Goal: Information Seeking & Learning: Learn about a topic

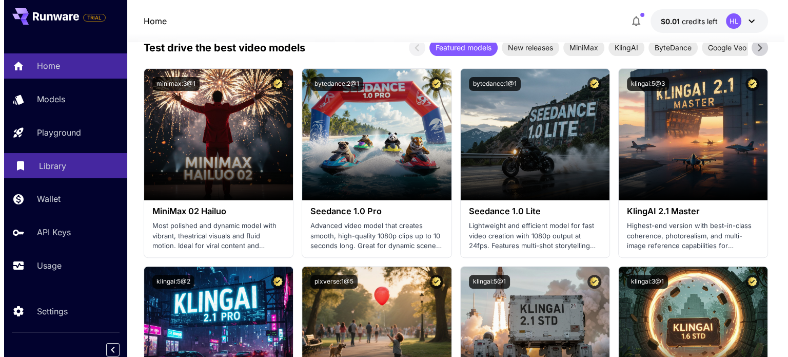
scroll to position [257, 0]
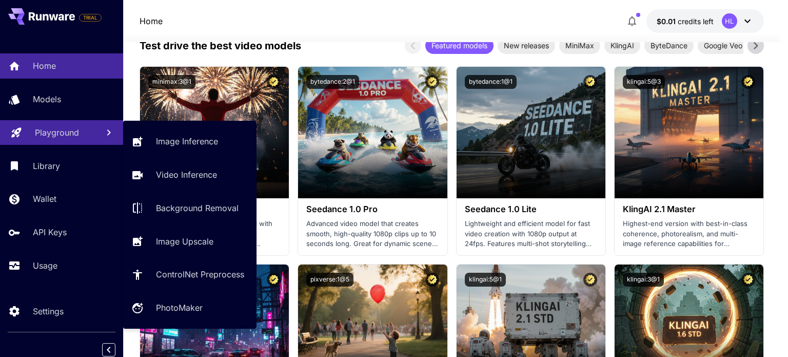
click at [52, 138] on p "Playground" at bounding box center [57, 132] width 44 height 12
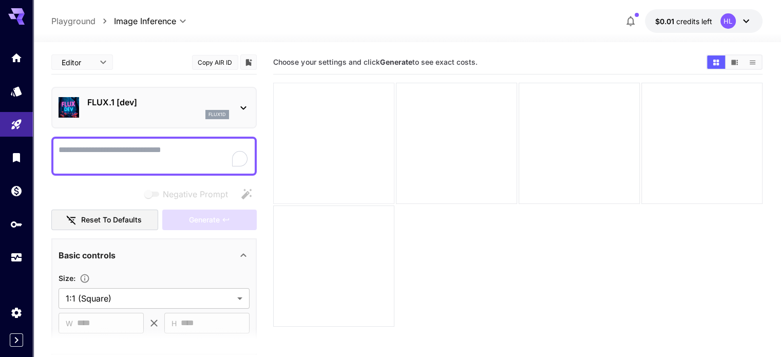
click at [323, 141] on div at bounding box center [333, 143] width 121 height 121
click at [415, 127] on div at bounding box center [456, 143] width 121 height 121
click at [518, 127] on div at bounding box center [578, 143] width 121 height 121
click at [144, 294] on body "**********" at bounding box center [390, 219] width 781 height 438
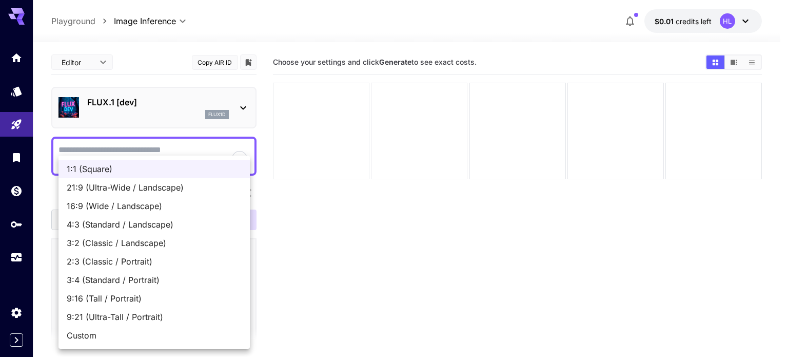
click at [441, 189] on div at bounding box center [394, 178] width 788 height 357
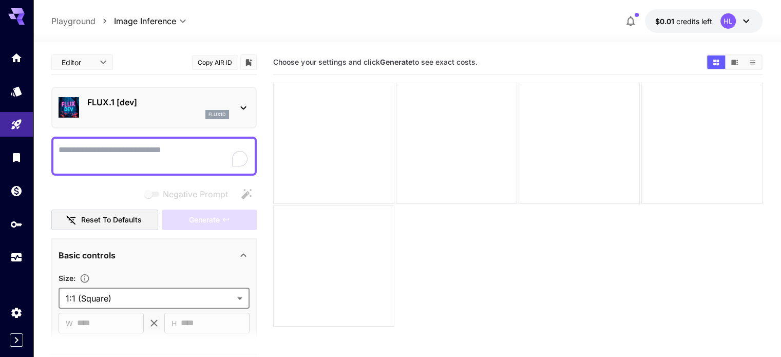
click at [156, 139] on div at bounding box center [153, 156] width 205 height 39
click at [164, 158] on textarea "Negative Prompt" at bounding box center [154, 156] width 191 height 25
type textarea "**"
click at [355, 55] on div "Choose your settings and click Generate to see exact costs." at bounding box center [517, 61] width 489 height 15
click at [671, 18] on span "$0.01" at bounding box center [665, 21] width 21 height 9
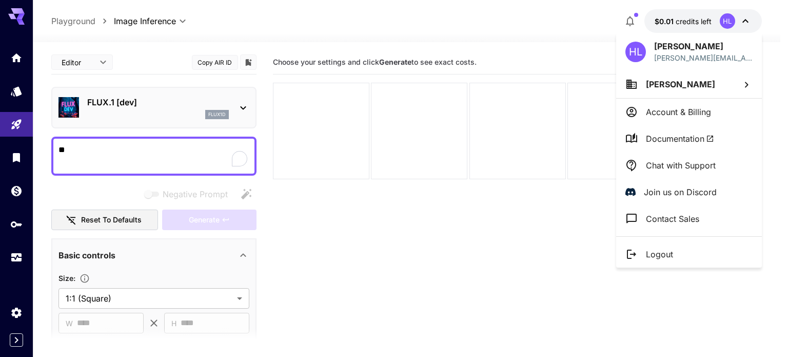
click at [725, 20] on div at bounding box center [394, 178] width 788 height 357
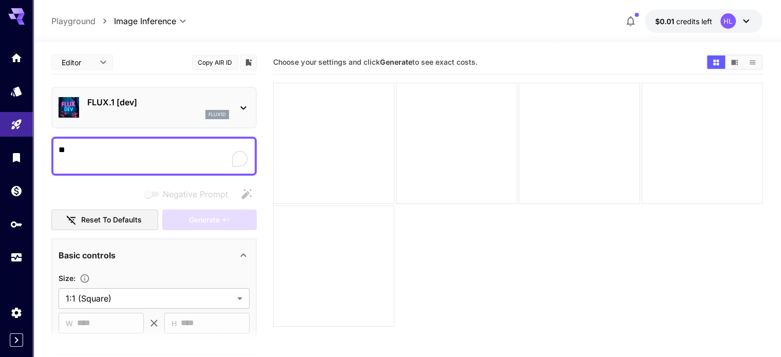
click at [725, 17] on div "HL" at bounding box center [727, 20] width 15 height 15
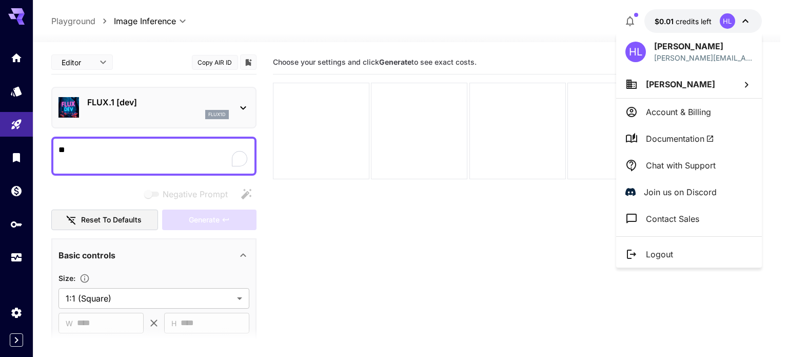
click at [549, 30] on div at bounding box center [394, 178] width 788 height 357
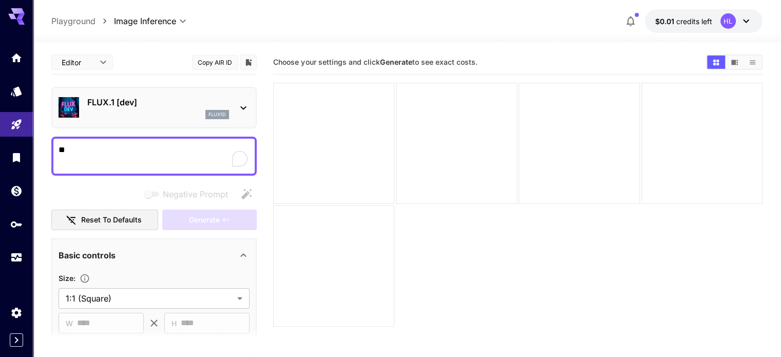
click at [312, 66] on span "Choose your settings and click Generate to see exact costs." at bounding box center [375, 61] width 204 height 9
click at [299, 125] on div at bounding box center [333, 143] width 121 height 121
click at [396, 124] on div at bounding box center [456, 143] width 121 height 121
click at [522, 137] on div at bounding box center [578, 143] width 121 height 121
click at [729, 64] on button "Show images in video view" at bounding box center [734, 61] width 18 height 13
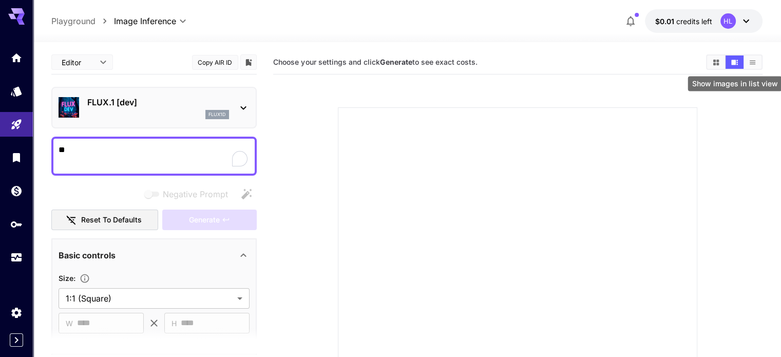
click at [747, 60] on button "Show images in list view" at bounding box center [752, 61] width 18 height 13
click at [721, 61] on button "Show images in grid view" at bounding box center [716, 61] width 18 height 13
click at [19, 20] on icon at bounding box center [20, 22] width 8 height 6
click at [15, 17] on icon at bounding box center [16, 13] width 16 height 11
click at [70, 26] on p "Playground" at bounding box center [73, 21] width 44 height 12
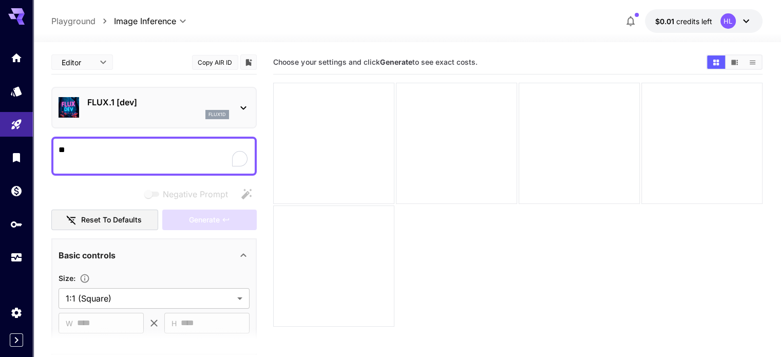
click at [73, 22] on p "Playground" at bounding box center [73, 21] width 44 height 12
click at [15, 88] on icon "Models" at bounding box center [17, 88] width 11 height 10
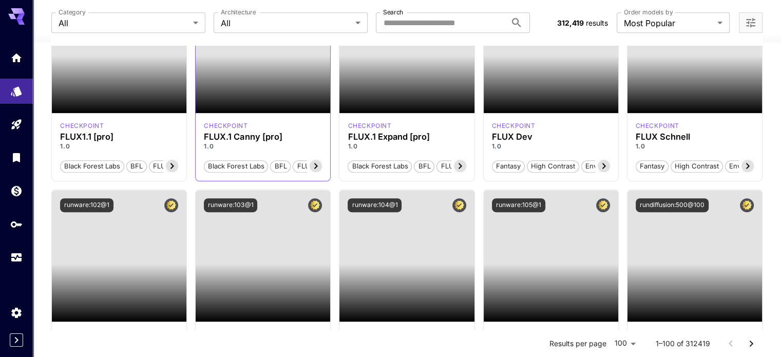
scroll to position [154, 0]
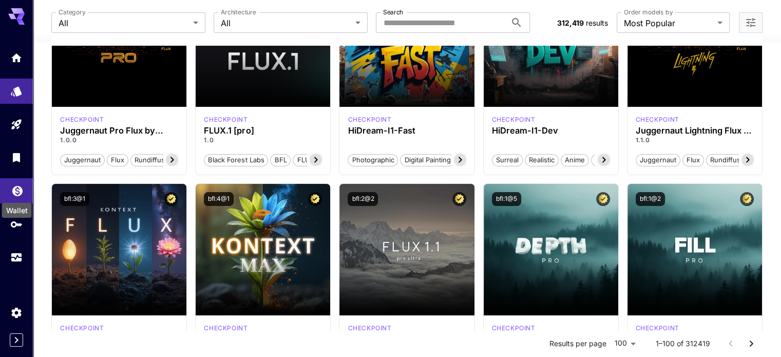
click at [19, 190] on icon "Wallet" at bounding box center [17, 188] width 12 height 12
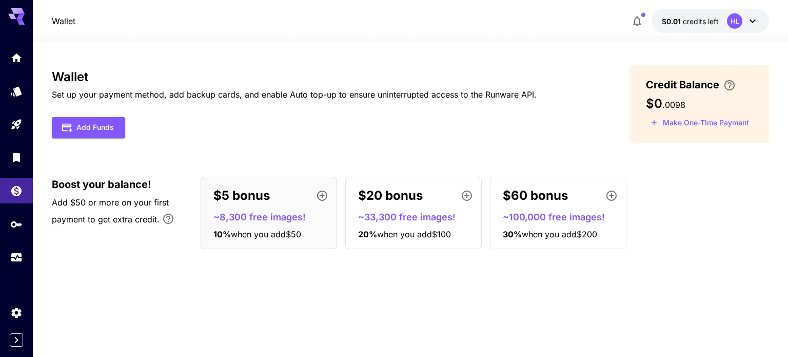
click at [16, 13] on icon at bounding box center [16, 13] width 16 height 11
click at [4, 61] on link at bounding box center [16, 57] width 33 height 25
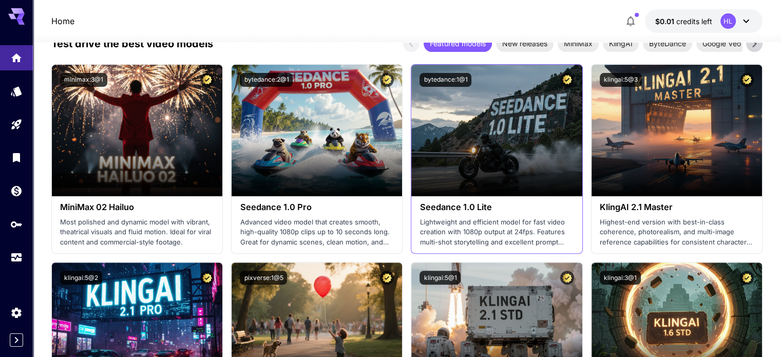
scroll to position [103, 0]
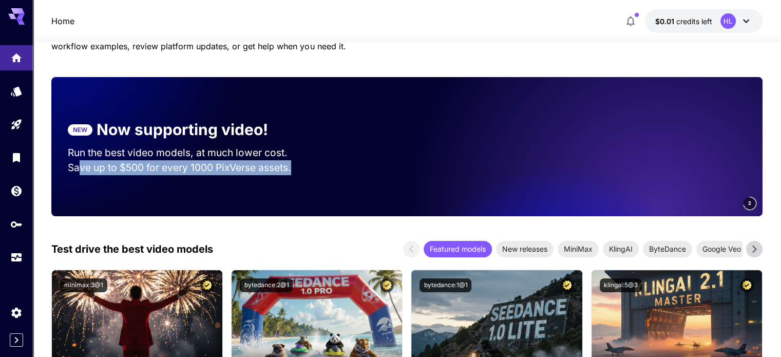
drag, startPoint x: 78, startPoint y: 168, endPoint x: 293, endPoint y: 165, distance: 215.6
click at [293, 165] on p "Save up to $500 for every 1000 PixVerse assets." at bounding box center [187, 167] width 239 height 15
click at [208, 168] on p "Save up to $500 for every 1000 PixVerse assets." at bounding box center [187, 167] width 239 height 15
drag, startPoint x: 198, startPoint y: 166, endPoint x: 268, endPoint y: 166, distance: 70.3
click at [268, 166] on p "Save up to $225 for every 1000 Vidu assets." at bounding box center [187, 167] width 239 height 15
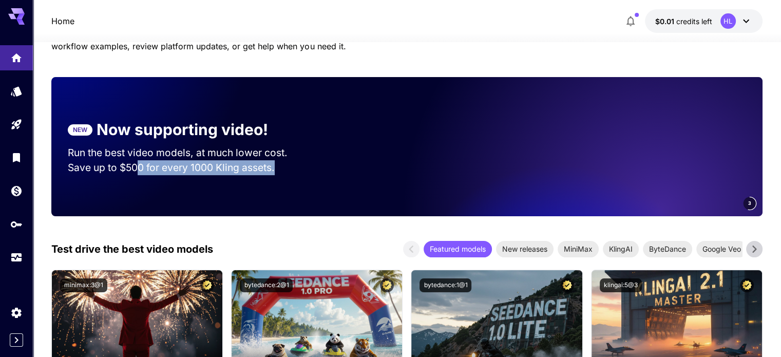
drag, startPoint x: 141, startPoint y: 166, endPoint x: 293, endPoint y: 164, distance: 151.9
click at [293, 164] on p "Save up to $500 for every 1000 Kling assets." at bounding box center [187, 167] width 239 height 15
click at [339, 164] on div "3" at bounding box center [547, 146] width 430 height 139
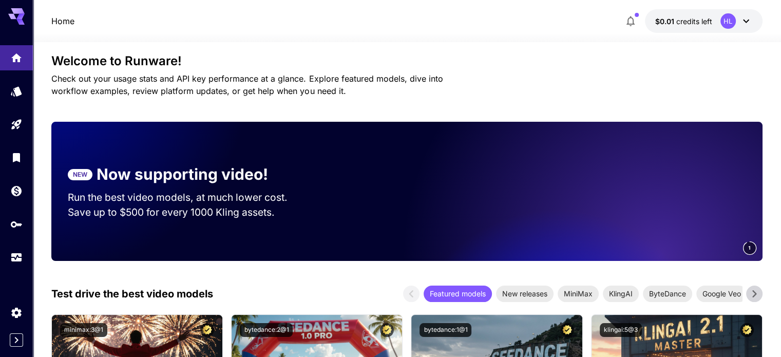
scroll to position [51, 0]
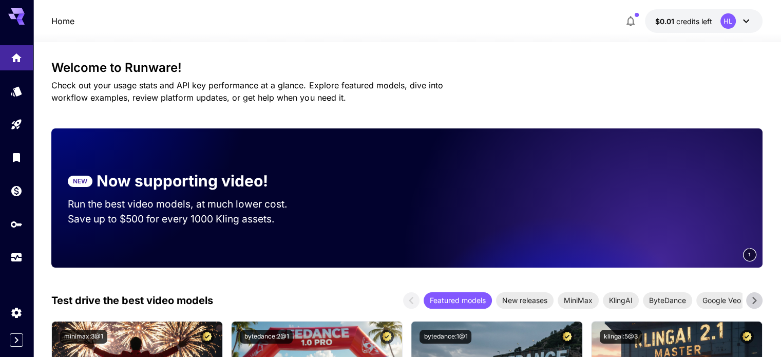
click at [427, 193] on div "6" at bounding box center [547, 197] width 430 height 139
click at [641, 203] on video at bounding box center [618, 197] width 287 height 139
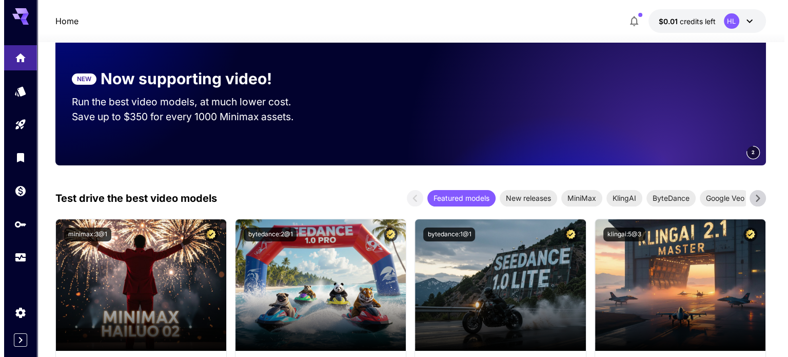
scroll to position [0, 0]
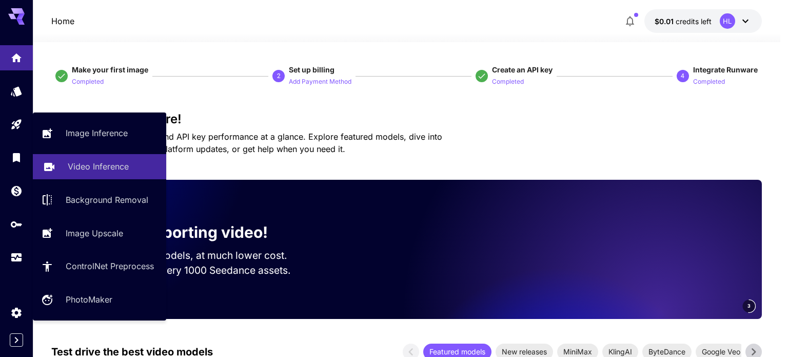
click at [103, 168] on p "Video Inference" at bounding box center [98, 166] width 61 height 12
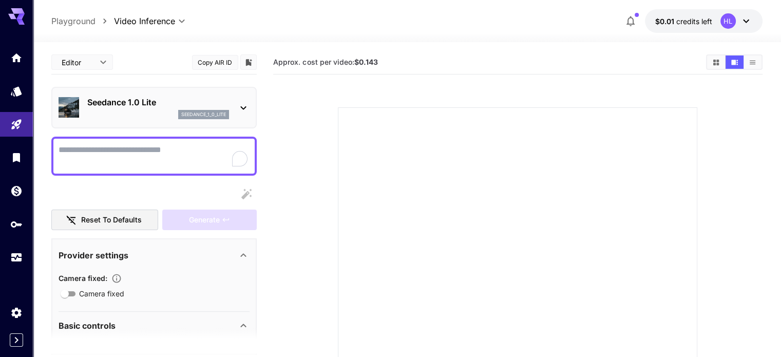
click at [146, 103] on p "Seedance 1.0 Lite" at bounding box center [158, 102] width 142 height 12
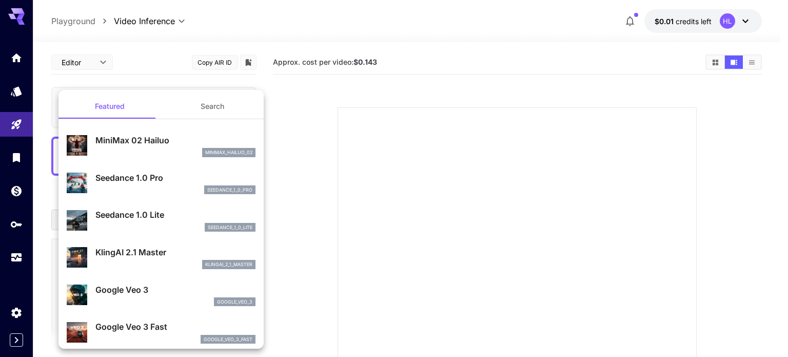
click at [9, 16] on div at bounding box center [394, 178] width 788 height 357
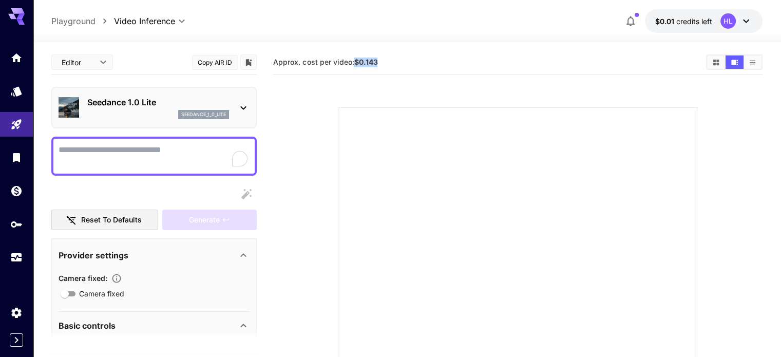
drag, startPoint x: 357, startPoint y: 62, endPoint x: 392, endPoint y: 62, distance: 34.9
click at [392, 62] on section "Approx. cost per video: $0.143" at bounding box center [485, 62] width 424 height 10
click at [161, 106] on p "Seedance 1.0 Lite" at bounding box center [158, 102] width 142 height 12
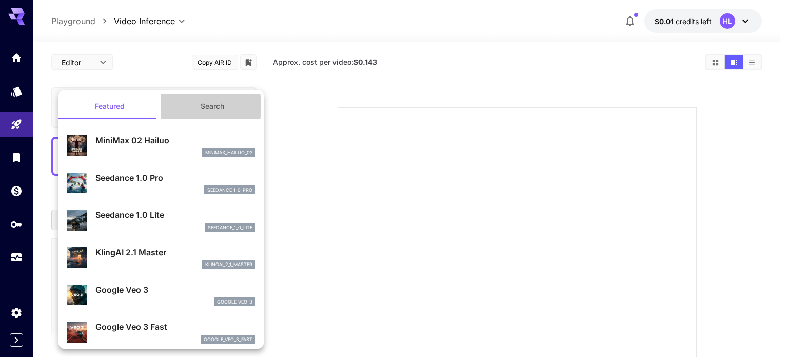
click at [161, 106] on button "Search" at bounding box center [212, 106] width 103 height 25
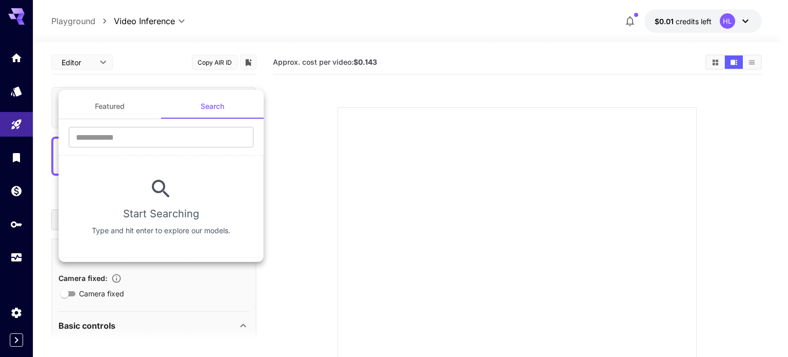
click at [480, 51] on div at bounding box center [394, 178] width 788 height 357
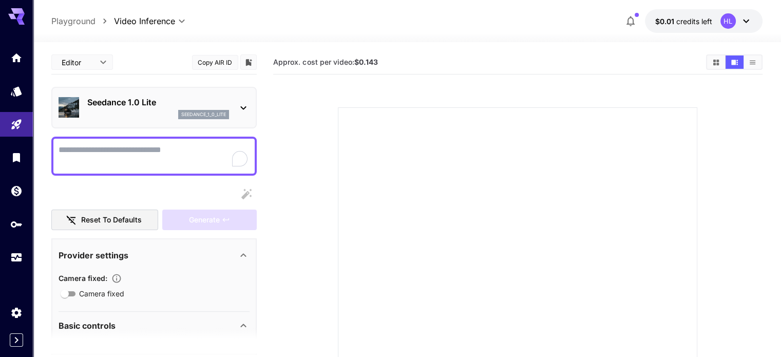
click at [170, 118] on div "seedance_1_0_lite" at bounding box center [158, 114] width 142 height 9
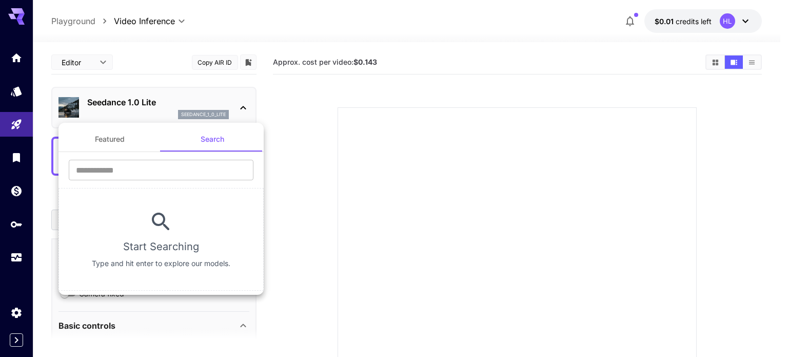
click at [305, 92] on div at bounding box center [394, 178] width 788 height 357
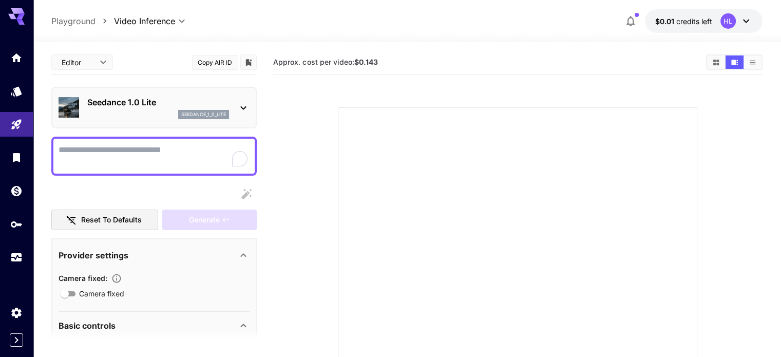
click at [114, 108] on div "Seedance 1.0 Lite seedance_1_0_lite" at bounding box center [158, 107] width 142 height 23
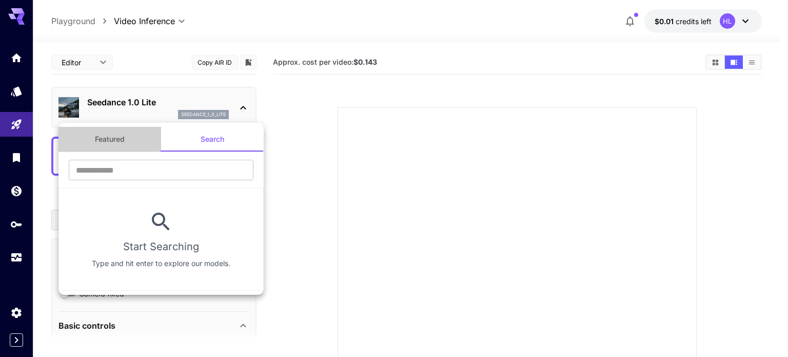
click at [117, 144] on button "Featured" at bounding box center [110, 139] width 103 height 25
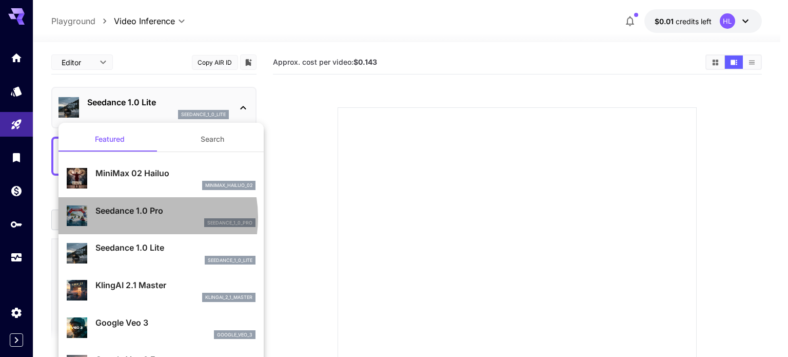
click at [131, 217] on div "Seedance 1.0 Pro seedance_1_0_pro" at bounding box center [175, 215] width 160 height 23
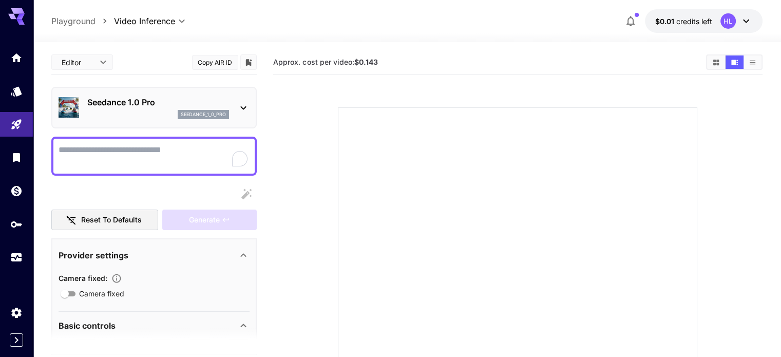
click at [142, 103] on p "Seedance 1.0 Pro" at bounding box center [158, 102] width 142 height 12
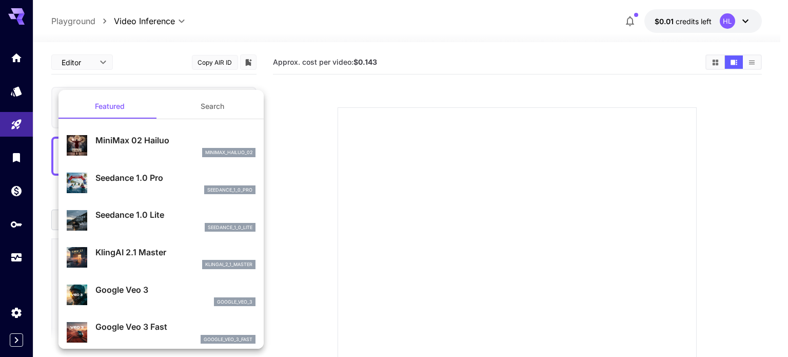
click at [115, 216] on p "Seedance 1.0 Lite" at bounding box center [175, 214] width 160 height 12
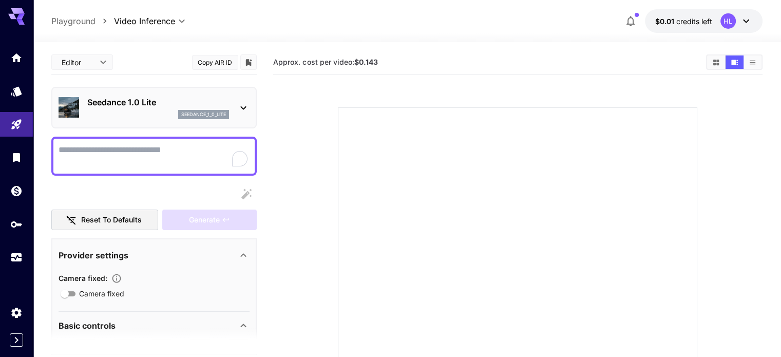
click at [143, 103] on p "Seedance 1.0 Lite" at bounding box center [158, 102] width 142 height 12
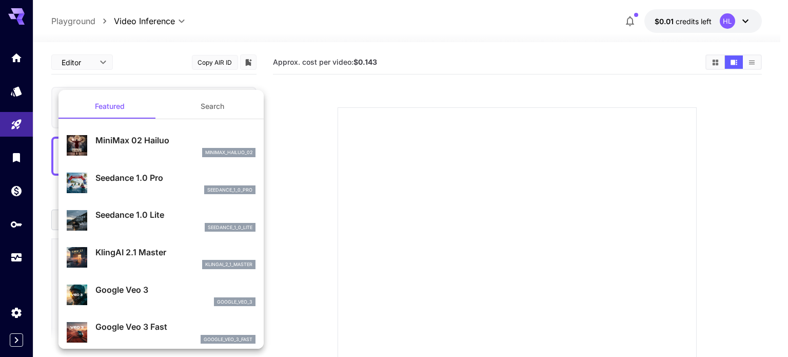
click at [146, 243] on div "KlingAI 2.1 Master klingai_2_1_master" at bounding box center [161, 257] width 189 height 31
type input "**********"
type input "****"
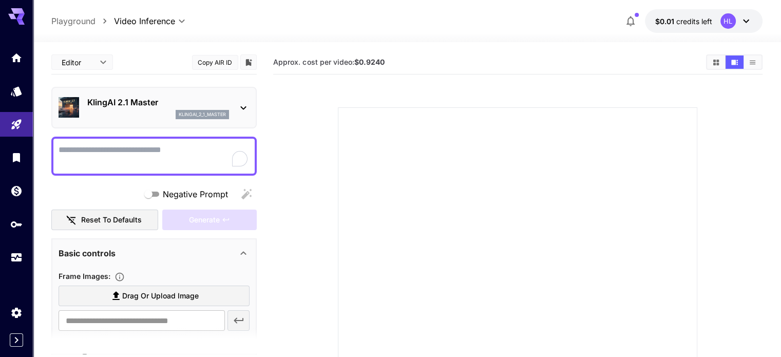
click at [141, 106] on p "KlingAI 2.1 Master" at bounding box center [158, 102] width 142 height 12
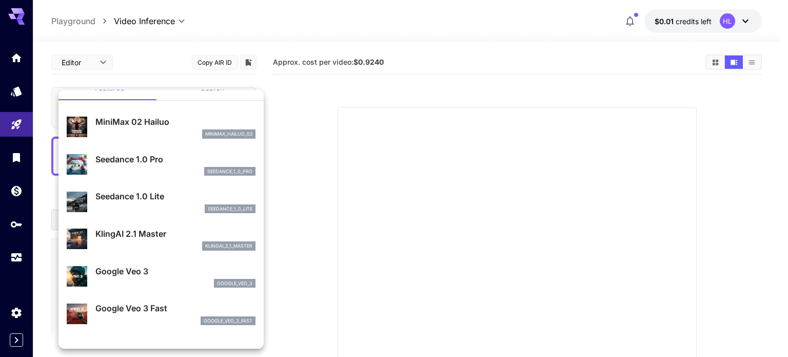
scroll to position [51, 0]
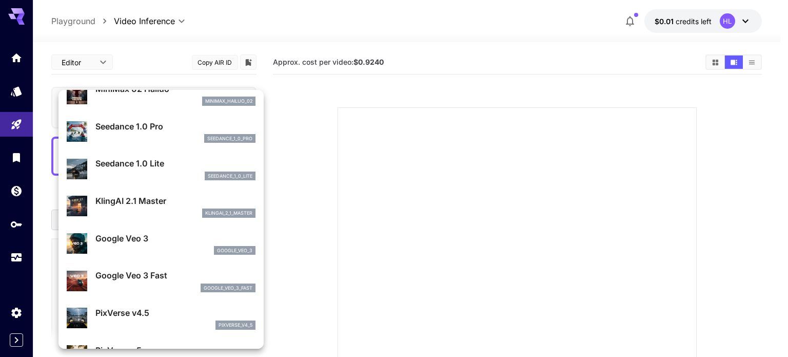
click at [149, 240] on p "Google Veo 3" at bounding box center [175, 238] width 160 height 12
type input "**********"
type input "****"
type input "***"
type input "*"
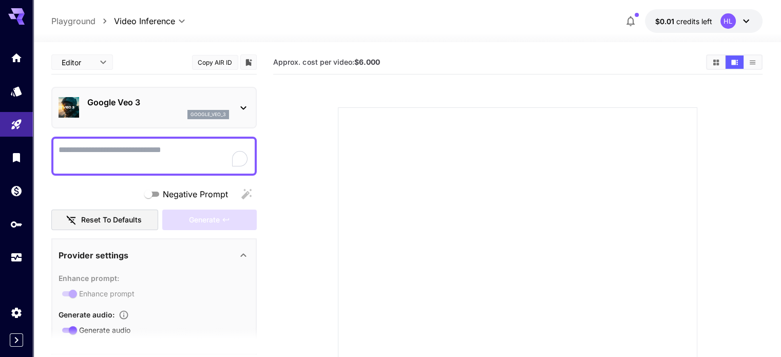
click at [121, 110] on div "google_veo_3" at bounding box center [158, 114] width 142 height 9
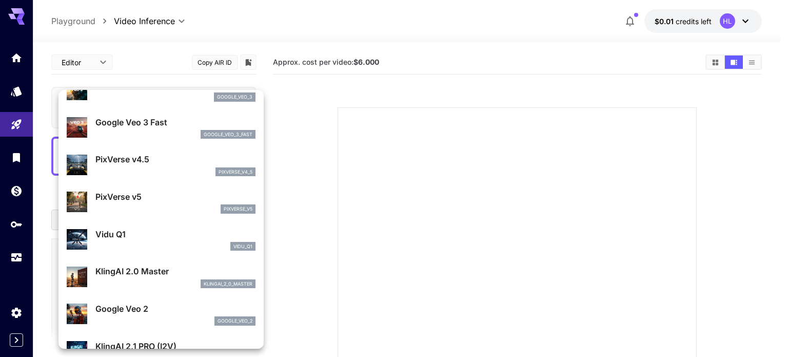
scroll to position [360, 0]
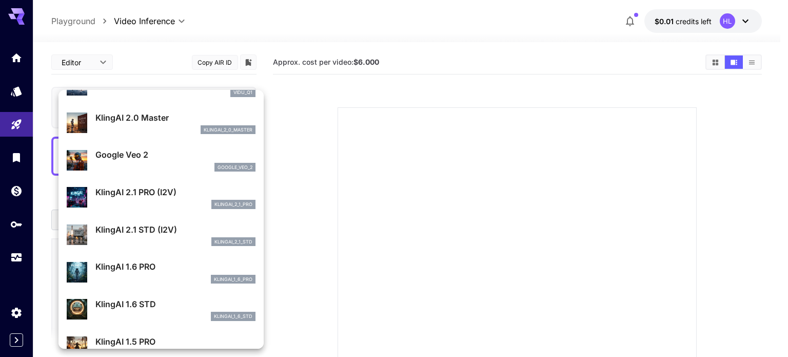
click at [133, 266] on p "KlingAI 1.6 PRO" at bounding box center [175, 266] width 160 height 12
type input "**********"
type input "****"
type input "*"
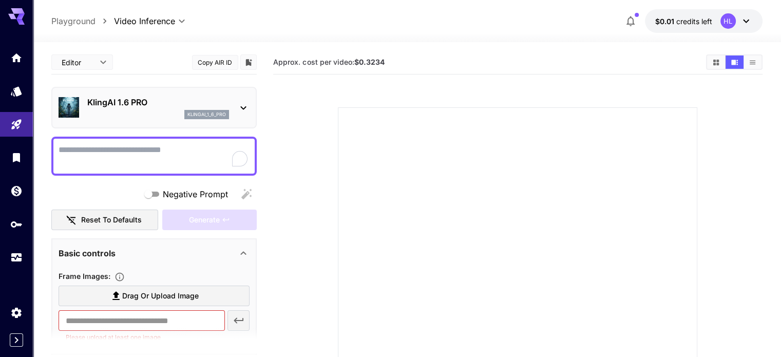
click at [127, 110] on div "klingai_1_6_pro" at bounding box center [158, 114] width 142 height 9
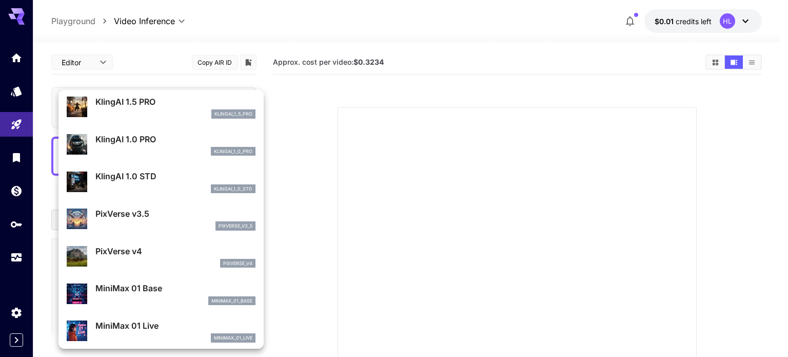
scroll to position [617, 0]
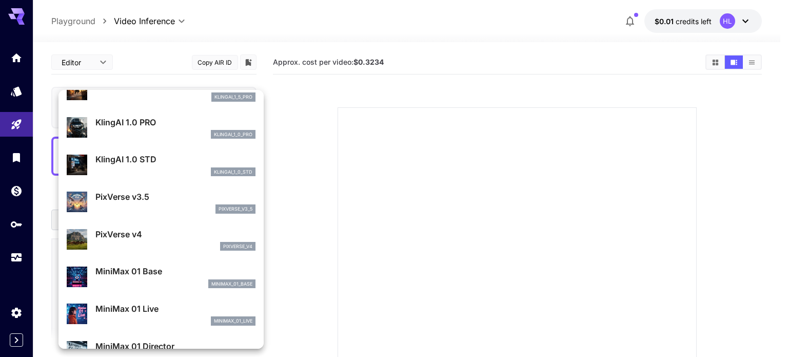
click at [146, 202] on p "PixVerse v3.5" at bounding box center [175, 196] width 160 height 12
type input "**********"
type input "****"
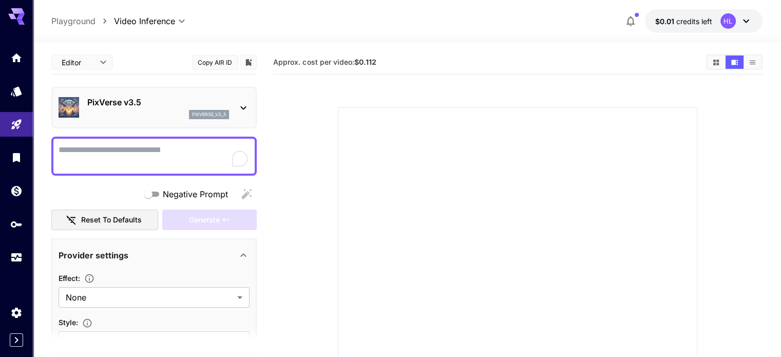
click at [144, 103] on p "PixVerse v3.5" at bounding box center [158, 102] width 142 height 12
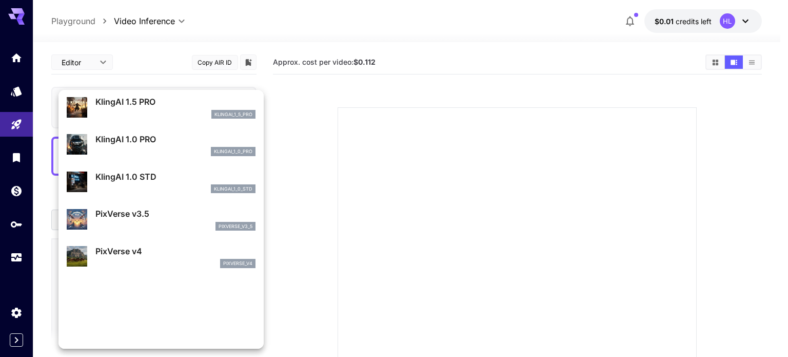
scroll to position [618, 0]
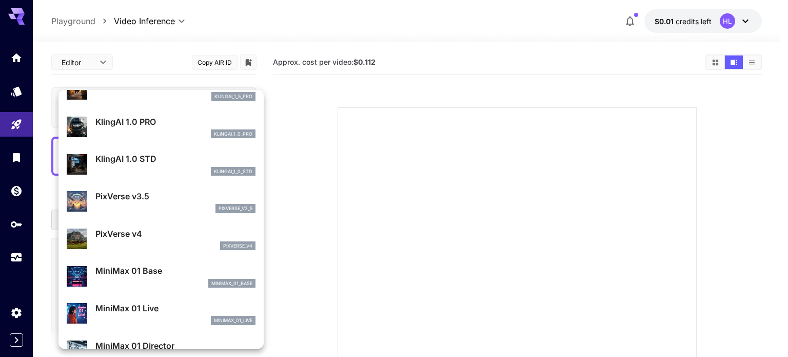
click at [133, 228] on p "PixVerse v4" at bounding box center [175, 233] width 160 height 12
type input "**********"
type input "***"
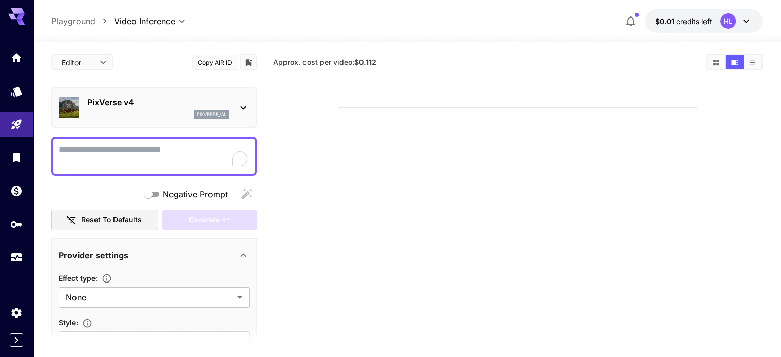
click at [139, 108] on div "PixVerse v4 pixverse_v4" at bounding box center [158, 107] width 142 height 23
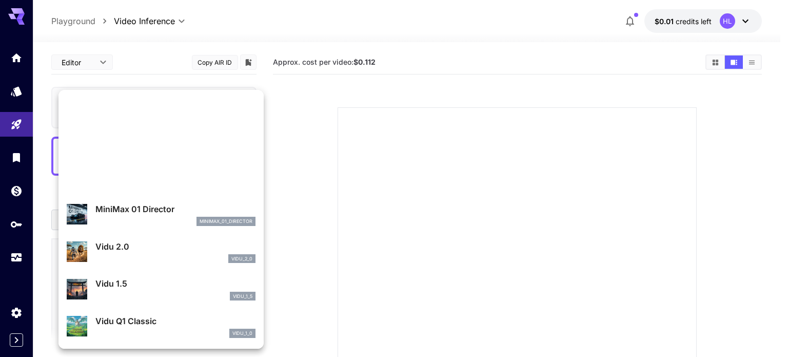
scroll to position [756, 0]
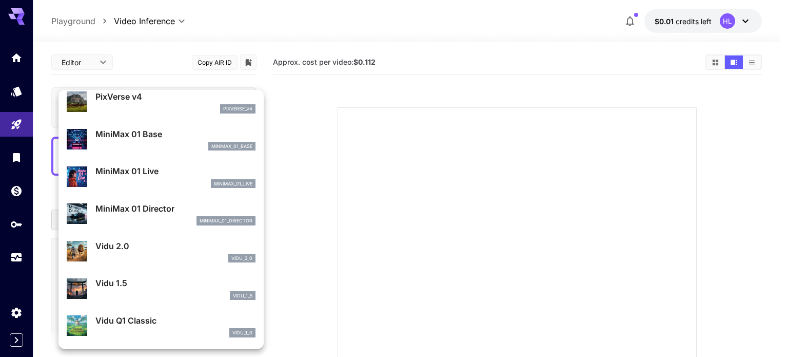
click at [125, 283] on p "Vidu 1.5" at bounding box center [175, 283] width 160 height 12
type input "**********"
type input "****"
type input "*"
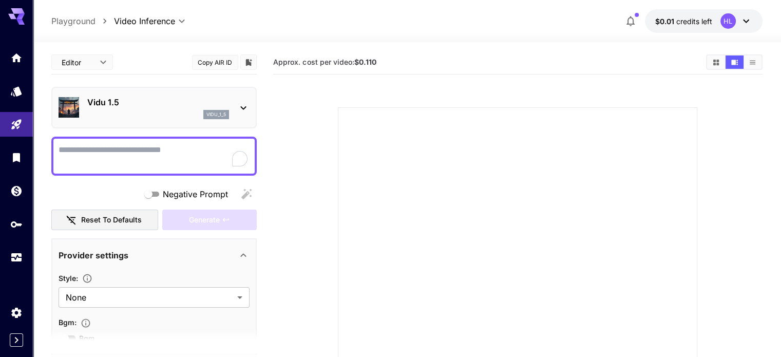
click at [140, 105] on p "Vidu 1.5" at bounding box center [158, 102] width 142 height 12
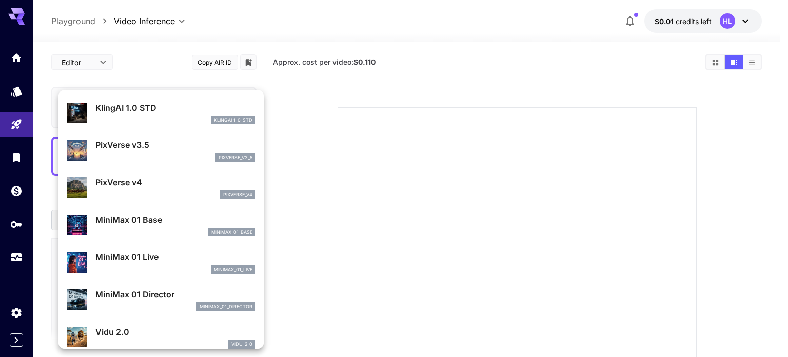
scroll to position [755, 0]
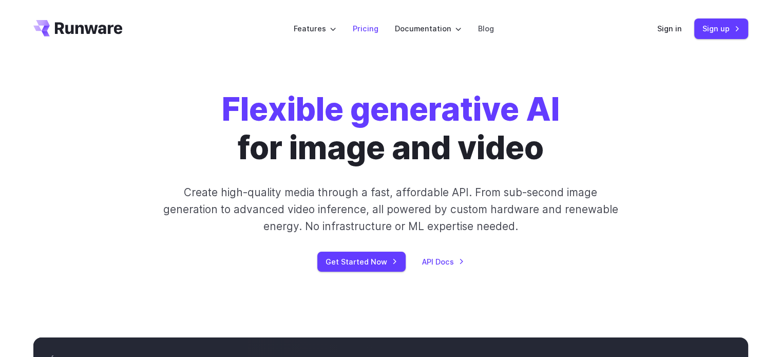
click at [365, 31] on link "Pricing" at bounding box center [366, 29] width 26 height 12
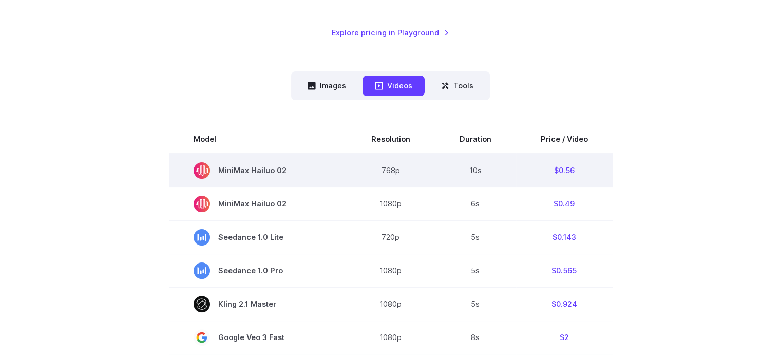
scroll to position [257, 0]
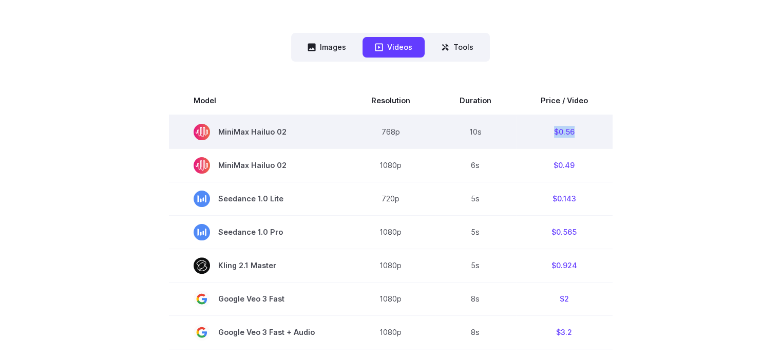
drag, startPoint x: 550, startPoint y: 131, endPoint x: 599, endPoint y: 130, distance: 48.8
click at [599, 130] on td "$0.56" at bounding box center [564, 132] width 96 height 34
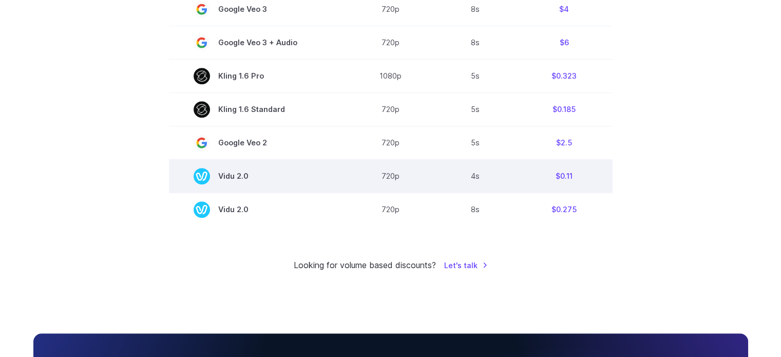
scroll to position [821, 0]
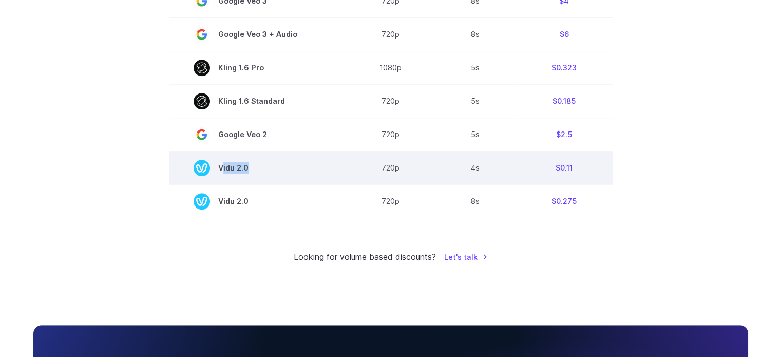
drag, startPoint x: 222, startPoint y: 173, endPoint x: 247, endPoint y: 173, distance: 25.7
click at [247, 173] on span "Vidu 2.0" at bounding box center [258, 168] width 128 height 16
drag, startPoint x: 376, startPoint y: 173, endPoint x: 404, endPoint y: 173, distance: 28.2
click at [404, 173] on td "720p" at bounding box center [390, 167] width 88 height 33
drag, startPoint x: 463, startPoint y: 170, endPoint x: 490, endPoint y: 171, distance: 26.2
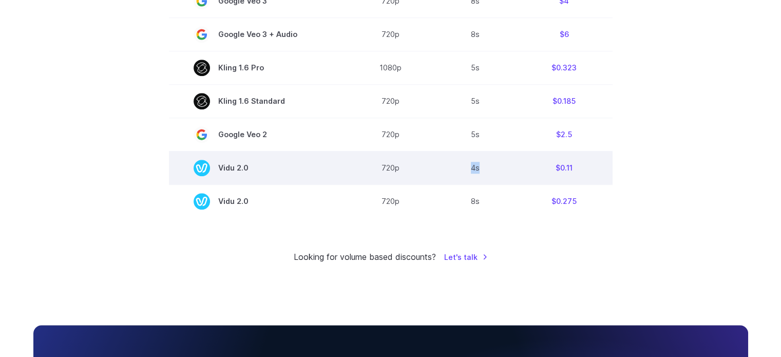
click at [490, 171] on td "4s" at bounding box center [475, 167] width 81 height 33
drag, startPoint x: 546, startPoint y: 174, endPoint x: 585, endPoint y: 173, distance: 39.0
click at [585, 173] on td "$0.11" at bounding box center [564, 167] width 96 height 33
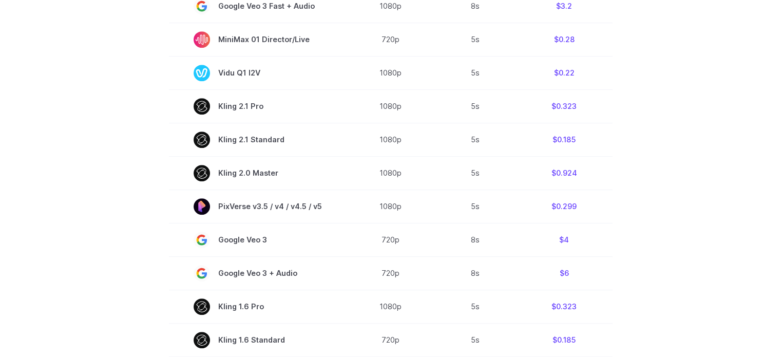
scroll to position [565, 0]
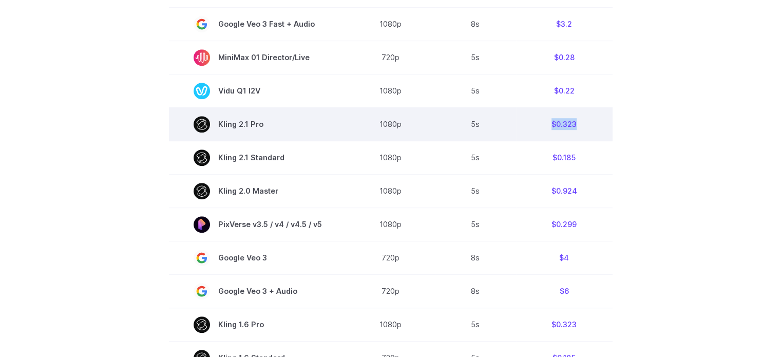
drag, startPoint x: 569, startPoint y: 129, endPoint x: 592, endPoint y: 129, distance: 23.6
click at [592, 129] on td "$0.323" at bounding box center [564, 123] width 96 height 33
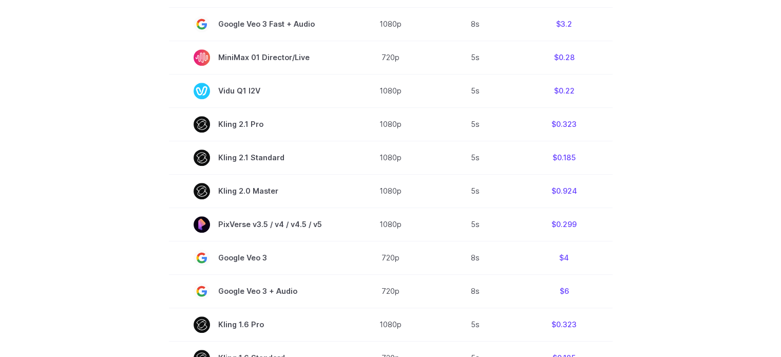
click at [675, 135] on section "Model Resolution Duration Price / Video MiniMax Hailuo 02 768p 10s $0.56 MiniMa…" at bounding box center [390, 126] width 714 height 696
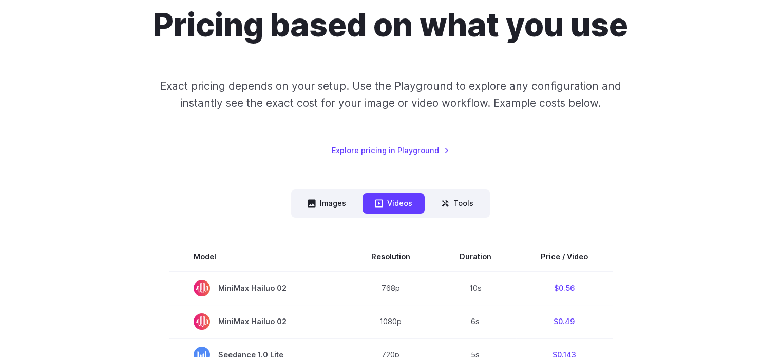
scroll to position [103, 0]
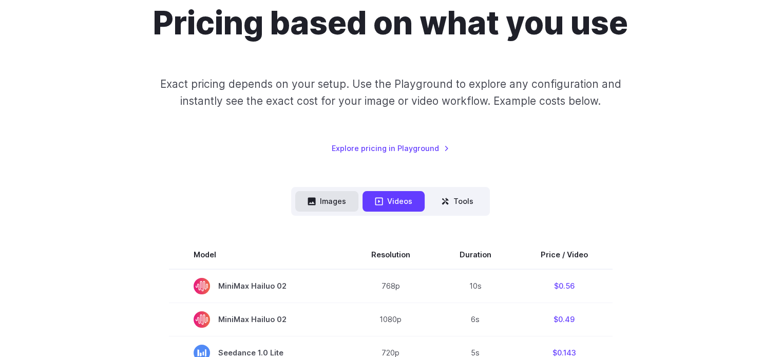
click at [338, 197] on button "Images" at bounding box center [326, 201] width 63 height 20
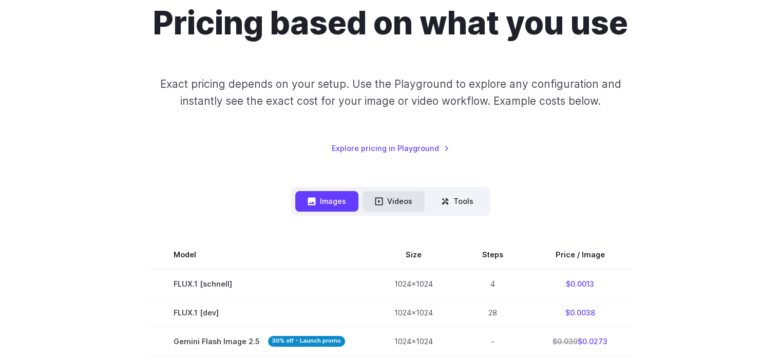
click at [399, 201] on button "Videos" at bounding box center [393, 201] width 62 height 20
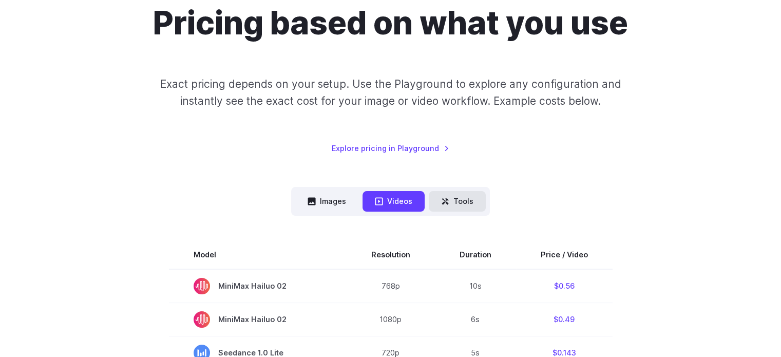
click at [446, 197] on button "Tools" at bounding box center [457, 201] width 57 height 20
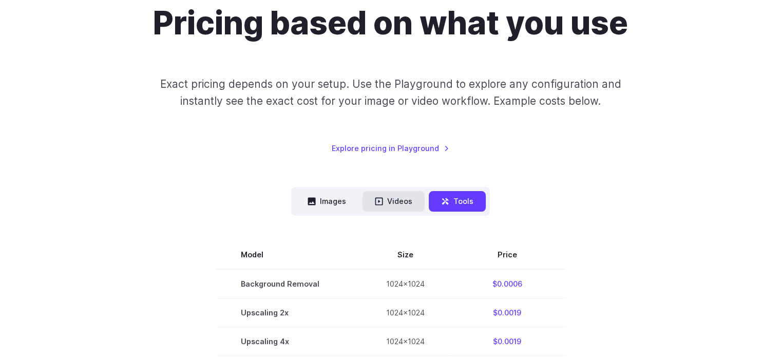
click at [400, 195] on button "Videos" at bounding box center [393, 201] width 62 height 20
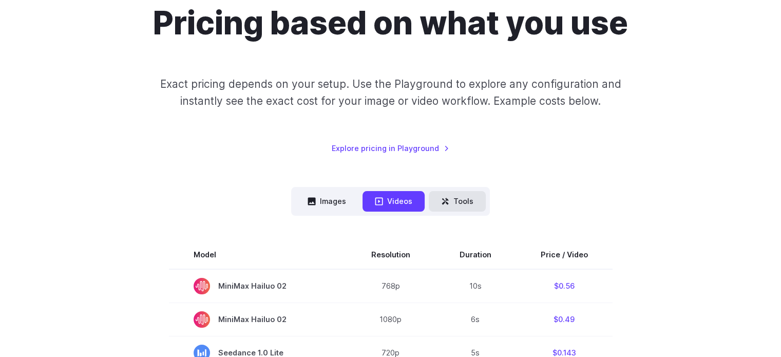
click at [446, 192] on button "Tools" at bounding box center [457, 201] width 57 height 20
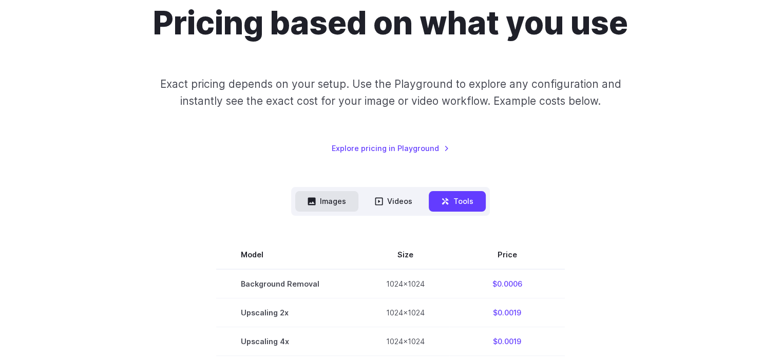
click at [322, 199] on button "Images" at bounding box center [326, 201] width 63 height 20
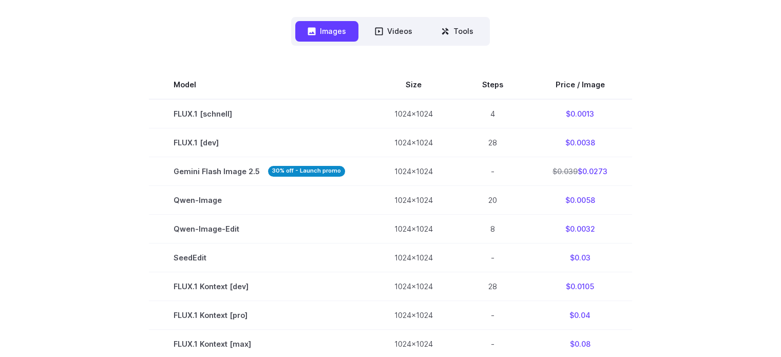
scroll to position [308, 0]
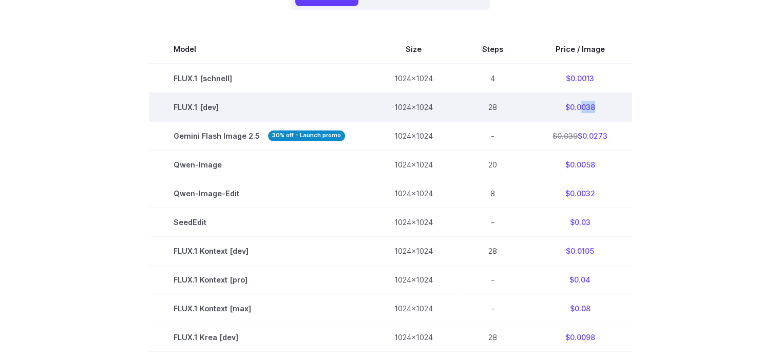
drag, startPoint x: 576, startPoint y: 106, endPoint x: 590, endPoint y: 109, distance: 14.1
click at [590, 109] on td "$0.0038" at bounding box center [580, 106] width 104 height 29
click at [571, 110] on td "$0.0038" at bounding box center [580, 106] width 104 height 29
drag, startPoint x: 572, startPoint y: 109, endPoint x: 590, endPoint y: 108, distance: 18.5
click at [590, 108] on td "$0.0038" at bounding box center [580, 106] width 104 height 29
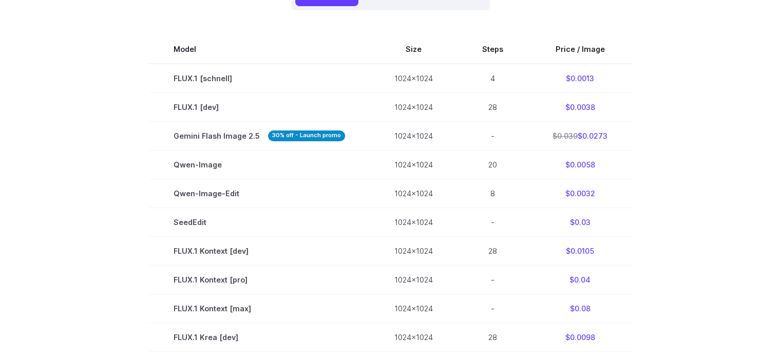
click at [694, 108] on section "Model Size Steps Price / Image FLUX.1 [schnell] 1024x1024 4 $0.0013 FLUX.1 [dev…" at bounding box center [390, 322] width 714 height 575
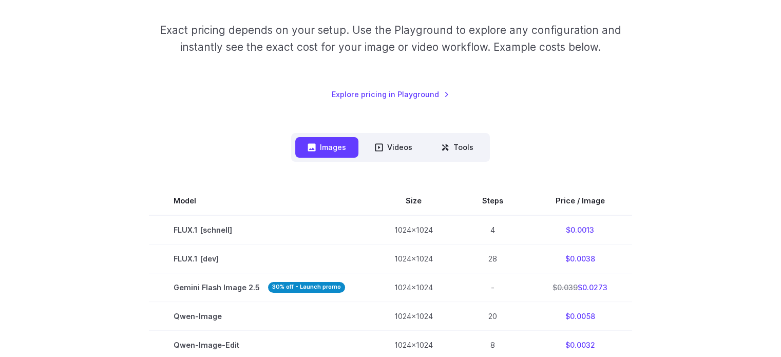
scroll to position [205, 0]
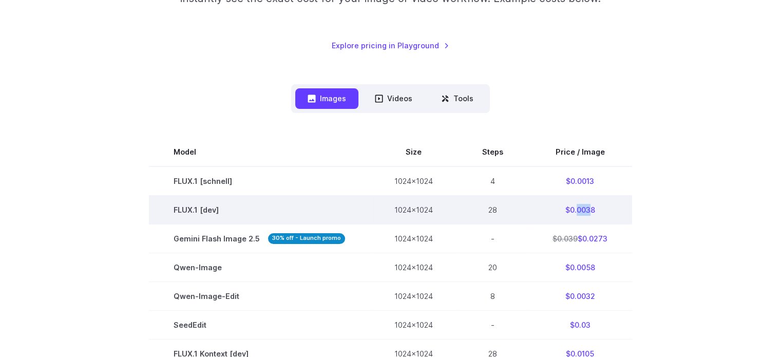
drag, startPoint x: 575, startPoint y: 206, endPoint x: 587, endPoint y: 208, distance: 11.9
click at [587, 208] on td "$0.0038" at bounding box center [580, 209] width 104 height 29
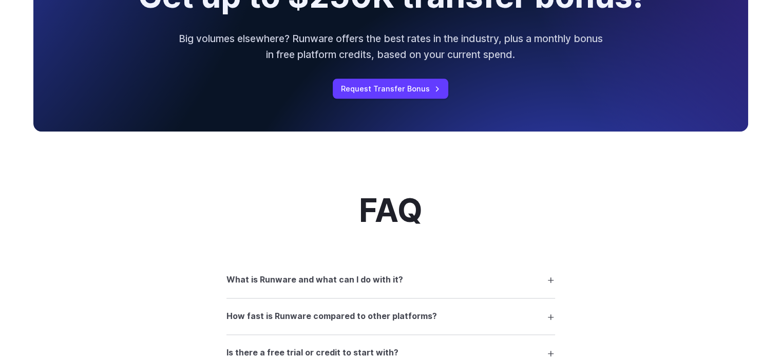
scroll to position [1078, 0]
